Goal: Find specific page/section: Find specific page/section

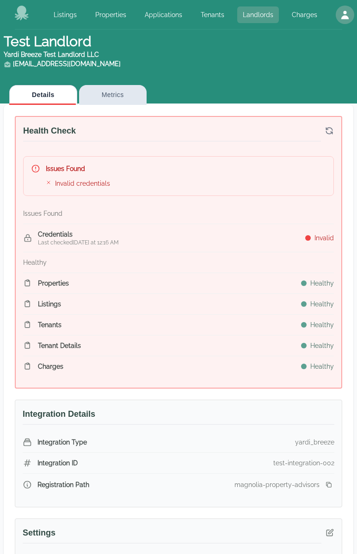
click at [241, 12] on link "Landlords" at bounding box center [258, 14] width 42 height 17
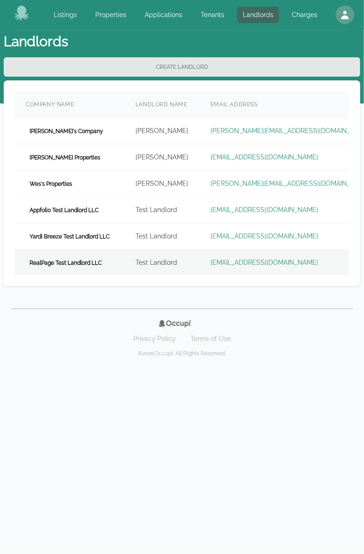
click at [111, 261] on td "RealPage Test Landlord LLC" at bounding box center [70, 263] width 110 height 26
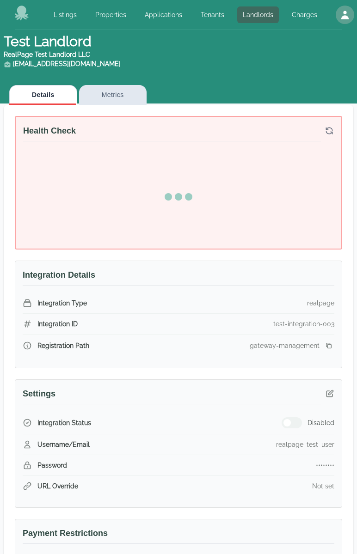
click at [331, 344] on icon "button" at bounding box center [328, 345] width 7 height 7
